Goal: Task Accomplishment & Management: Manage account settings

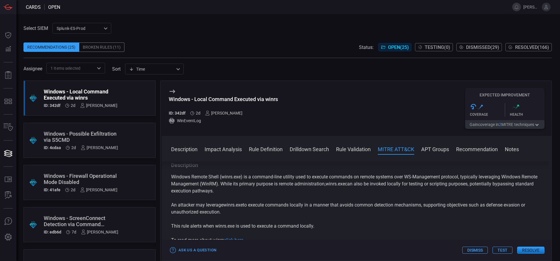
scroll to position [386, 0]
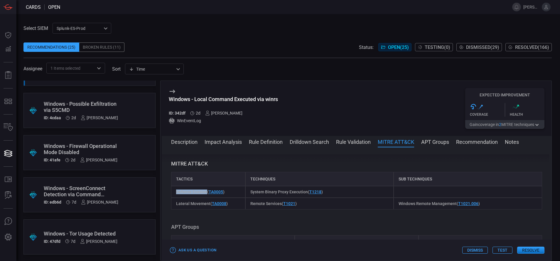
click at [528, 250] on button "Resolve" at bounding box center [530, 250] width 27 height 7
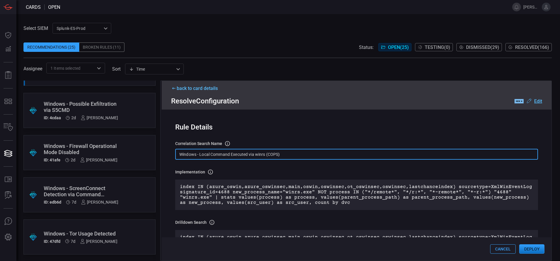
click at [286, 156] on input "Windows - Local Command Executed via winrs (COPS)" at bounding box center [356, 154] width 363 height 11
paste input "Process - Local Command Executed via winrs"
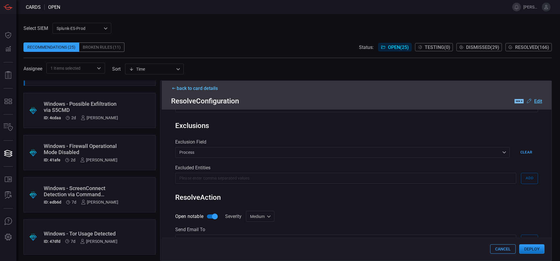
scroll to position [253, 0]
type input "Win Process - Local Command Executed via winrs"
click at [531, 252] on button "Deploy" at bounding box center [531, 249] width 25 height 9
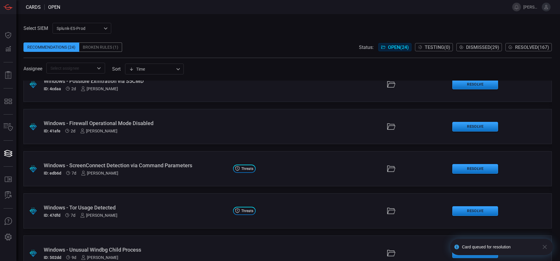
scroll to position [1, 0]
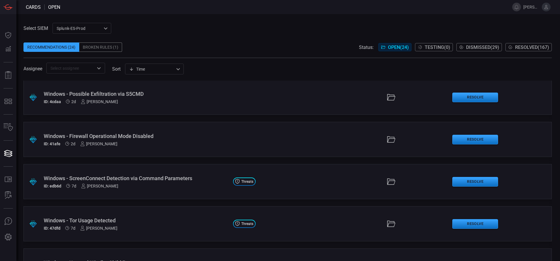
click at [513, 42] on span at bounding box center [287, 38] width 528 height 9
click at [517, 45] on span "Resolved ( 167 )" at bounding box center [532, 48] width 34 height 6
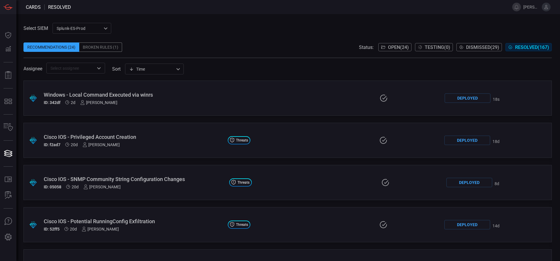
click at [179, 101] on div "ID: 342df 2d [PERSON_NAME]" at bounding box center [134, 102] width 180 height 5
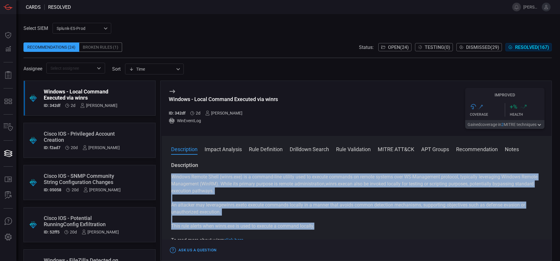
drag, startPoint x: 320, startPoint y: 228, endPoint x: 161, endPoint y: 173, distance: 167.6
click at [161, 173] on div "Windows - Local Command Executed via winrs ID: 342df 2d [PERSON_NAME] WinEventL…" at bounding box center [355, 171] width 391 height 181
copy div "Windows Remote Shell ( winrs.exe ) is a command-line utility used to execute co…"
click at [384, 148] on button "MITRE ATT&CK" at bounding box center [396, 149] width 36 height 7
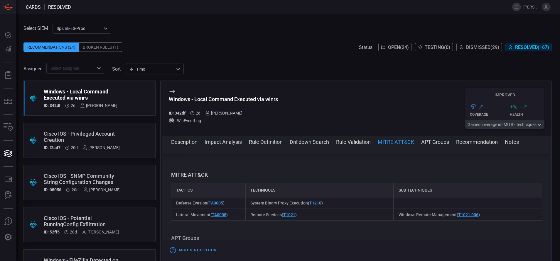
scroll to position [386, 0]
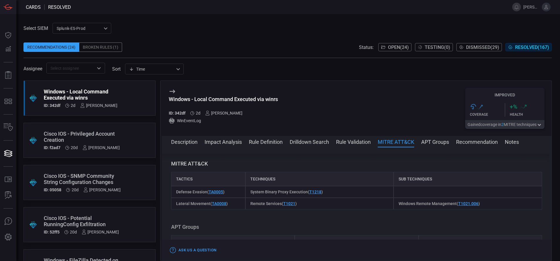
click at [188, 141] on button "Description" at bounding box center [184, 141] width 26 height 7
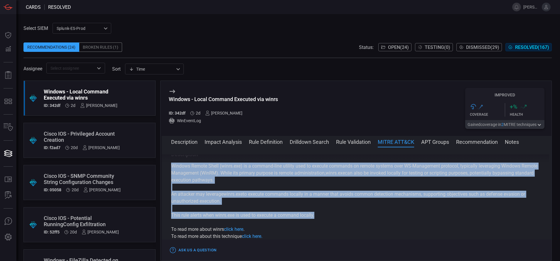
scroll to position [0, 0]
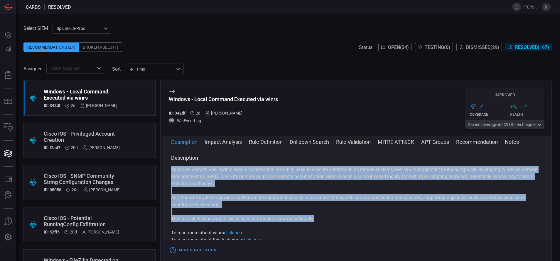
copy div "Windows Remote Shell ( winrs.exe ) is a command-line utility used to execute co…"
click at [407, 45] on button "Open ( 24 )" at bounding box center [394, 47] width 33 height 8
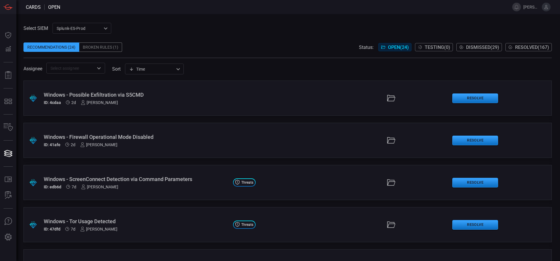
click at [152, 182] on div "Windows - ScreenConnect Detection via Command Parameters" at bounding box center [136, 179] width 185 height 6
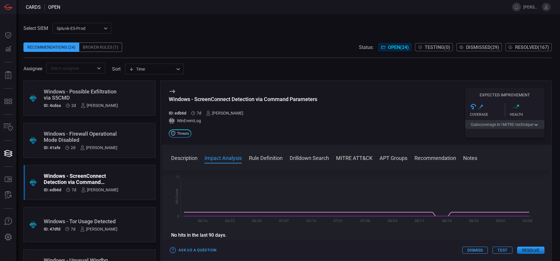
scroll to position [121, 0]
click at [262, 158] on button "Rule Definition" at bounding box center [266, 157] width 34 height 7
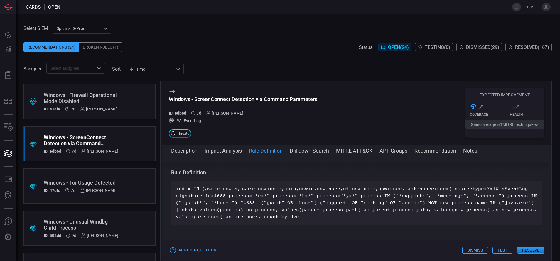
scroll to position [0, 0]
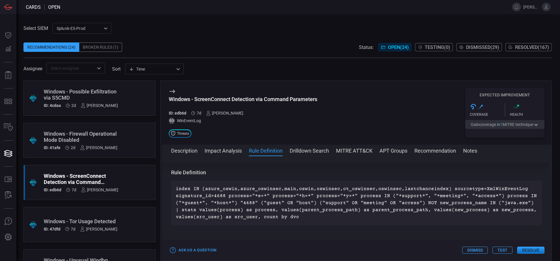
click at [106, 147] on div "[PERSON_NAME]" at bounding box center [98, 148] width 37 height 5
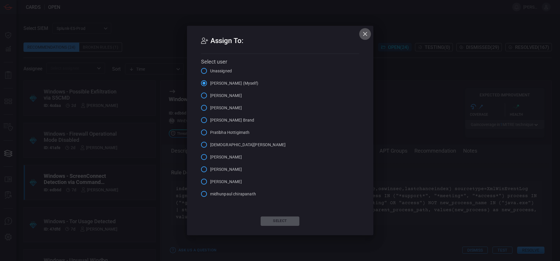
click at [361, 31] on icon "button" at bounding box center [364, 34] width 7 height 7
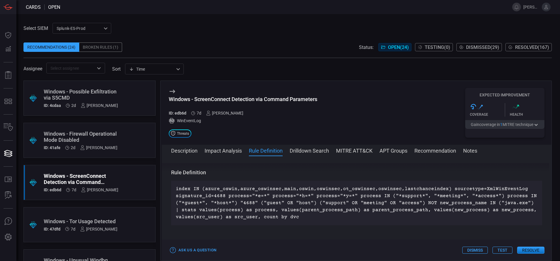
click at [109, 138] on div "Windows - Firewall Operational Mode Disabled" at bounding box center [81, 137] width 74 height 12
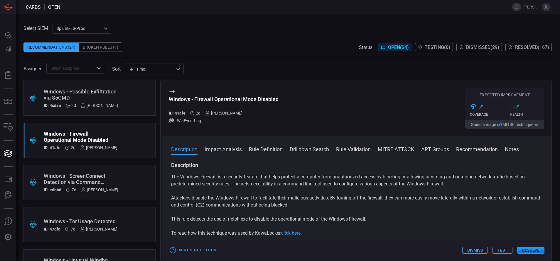
click at [113, 176] on div "Windows - ScreenConnect Detection via Command Parameters" at bounding box center [81, 179] width 75 height 12
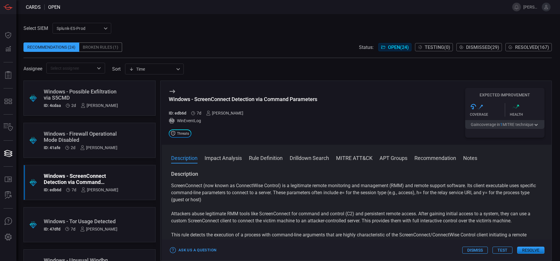
click at [270, 159] on button "Rule Definition" at bounding box center [266, 157] width 34 height 7
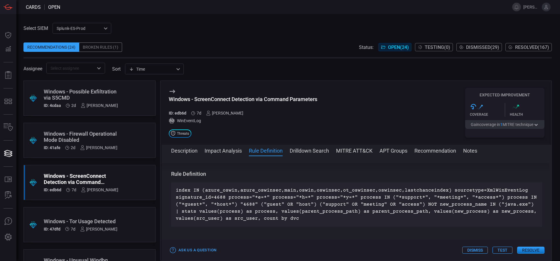
scroll to position [212, 0]
click at [115, 219] on div "Windows - Tor Usage Detected" at bounding box center [81, 222] width 74 height 6
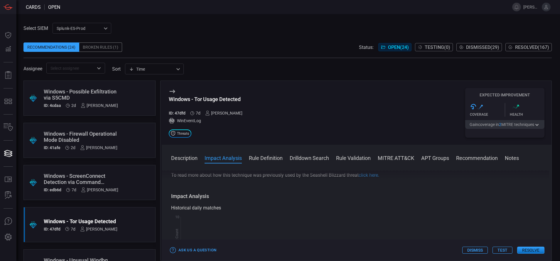
scroll to position [92, 0]
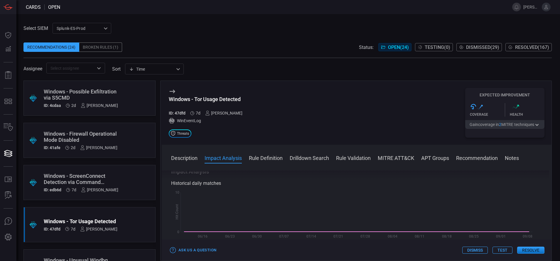
click at [268, 158] on button "Rule Definition" at bounding box center [266, 157] width 34 height 7
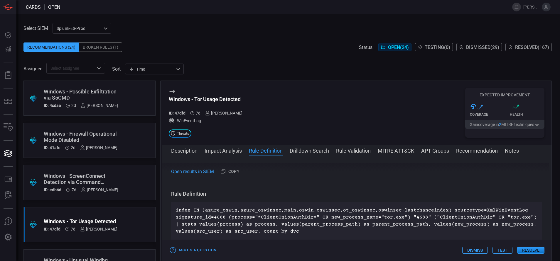
scroll to position [198, 0]
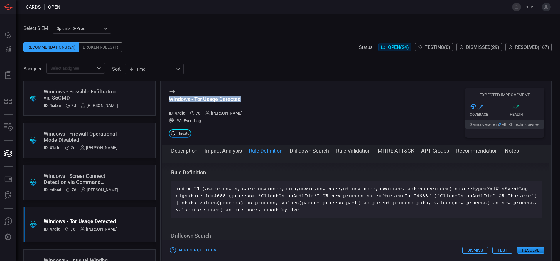
drag, startPoint x: 245, startPoint y: 98, endPoint x: 159, endPoint y: 99, distance: 85.7
click at [159, 99] on div ".suggested_cards_icon{fill:url(#suggested_cards_icon);} Windows - Possible Exfi…" at bounding box center [287, 171] width 528 height 181
copy div "Windows - Tor Usage Detected"
click at [383, 149] on button "MITRE ATT&CK" at bounding box center [396, 150] width 36 height 7
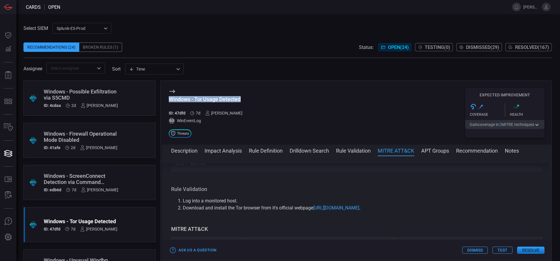
scroll to position [351, 0]
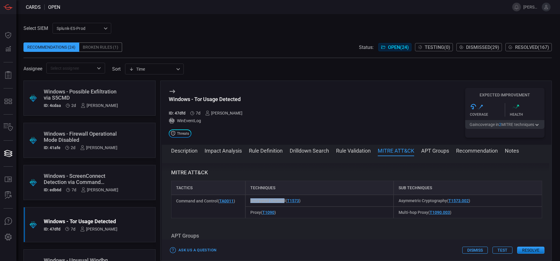
drag, startPoint x: 247, startPoint y: 201, endPoint x: 283, endPoint y: 202, distance: 35.2
click at [283, 202] on div "Encrypted Channel ( T1573 )" at bounding box center [319, 201] width 148 height 12
click at [253, 198] on div "Encrypted Channel ( T1573 )" at bounding box center [319, 201] width 148 height 12
drag, startPoint x: 249, startPoint y: 200, endPoint x: 284, endPoint y: 204, distance: 34.5
click at [284, 204] on div "Encrypted Channel ( T1573 )" at bounding box center [319, 201] width 148 height 12
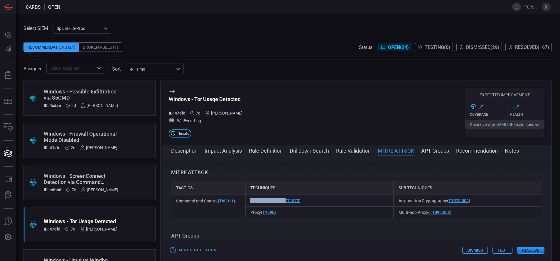
copy span "Encrypted Channel"
drag, startPoint x: 393, startPoint y: 202, endPoint x: 443, endPoint y: 202, distance: 49.9
click at [443, 202] on div "Asymmetric Cryptography ( T1573.002 )" at bounding box center [467, 201] width 148 height 12
copy span "Asymmetric Cryptography"
drag, startPoint x: 395, startPoint y: 213, endPoint x: 410, endPoint y: 212, distance: 15.0
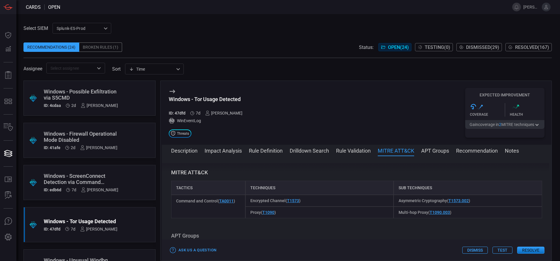
drag, startPoint x: 410, startPoint y: 212, endPoint x: 395, endPoint y: 214, distance: 14.5
click at [398, 214] on span "Multi-hop Proxy ( T1090.003 )" at bounding box center [424, 212] width 53 height 5
drag, startPoint x: 394, startPoint y: 213, endPoint x: 423, endPoint y: 212, distance: 28.8
click at [423, 212] on div "Multi-hop Proxy ( T1090.003 )" at bounding box center [467, 213] width 148 height 12
copy span "Multi-hop Proxy"
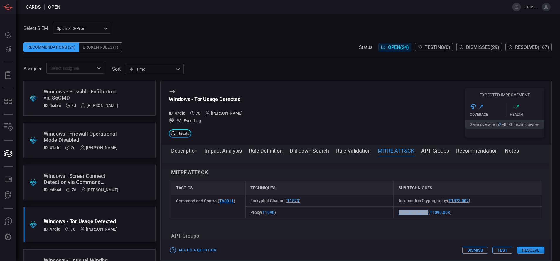
click at [178, 150] on button "Description" at bounding box center [184, 150] width 26 height 7
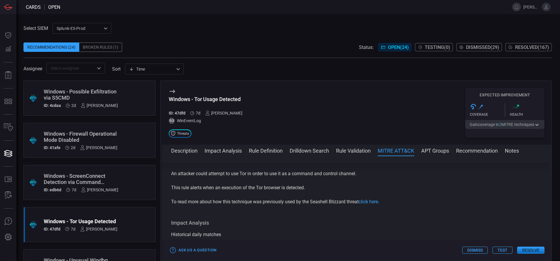
scroll to position [0, 0]
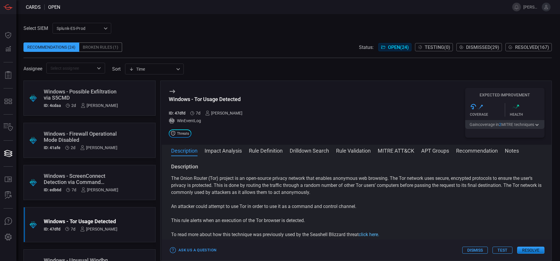
click at [367, 234] on link "click here." at bounding box center [368, 235] width 21 height 6
click at [269, 149] on button "Rule Definition" at bounding box center [266, 150] width 34 height 7
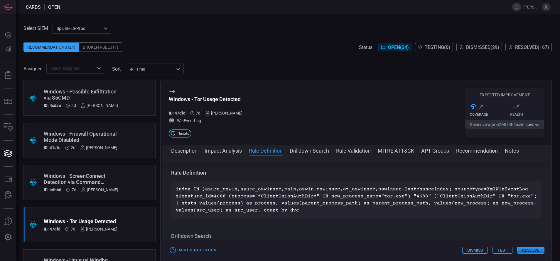
scroll to position [198, 0]
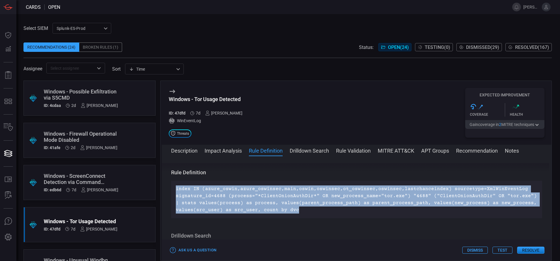
drag, startPoint x: 296, startPoint y: 210, endPoint x: 176, endPoint y: 189, distance: 121.9
click at [176, 189] on p "index IN (azure_oswin,azure_oswinsec,main,oswin,oswinsec,ot_oswinsec,oswinsec,l…" at bounding box center [356, 200] width 361 height 28
copy p "index IN (azure_oswin,azure_oswinsec,main,oswin,oswinsec,ot_oswinsec,oswinsec,l…"
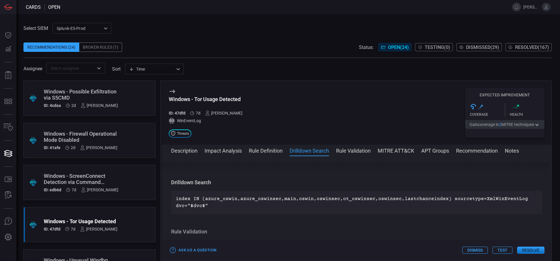
scroll to position [252, 0]
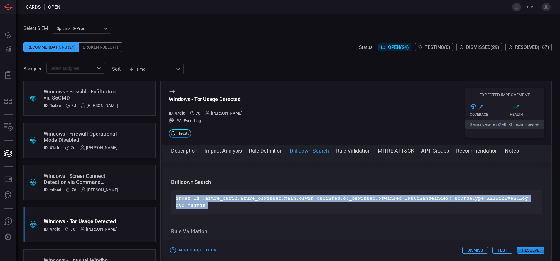
drag, startPoint x: 209, startPoint y: 207, endPoint x: 175, endPoint y: 195, distance: 36.2
click at [175, 195] on div "index IN (azure_oswin,azure_oswinsec,main,oswin,oswinsec,ot_oswinsec,oswinsec,l…" at bounding box center [356, 202] width 371 height 23
copy p "index IN (azure_oswin,azure_oswinsec,main,oswin,oswinsec,ot_oswinsec,oswinsec,l…"
click at [390, 151] on button "MITRE ATT&CK" at bounding box center [396, 150] width 36 height 7
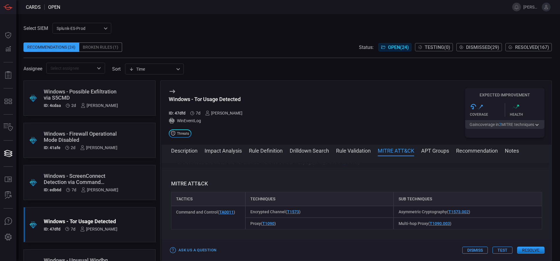
scroll to position [351, 0]
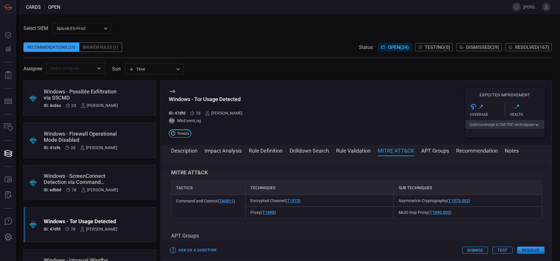
click at [540, 249] on button "Resolve" at bounding box center [530, 250] width 27 height 7
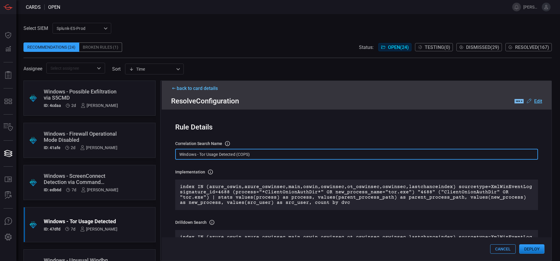
click at [254, 155] on input "Windows - Tor Usage Detected (COPS)" at bounding box center [356, 154] width 363 height 11
paste input "Process - Tor Usage Detected"
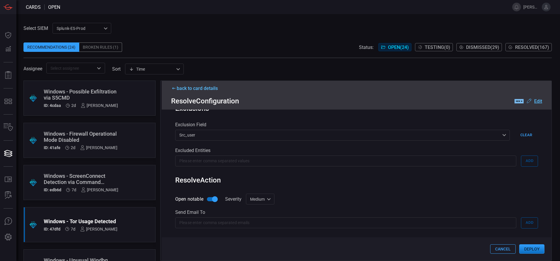
scroll to position [261, 0]
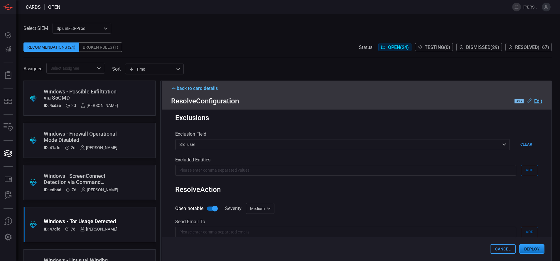
type input "Win Process - Tor Usage Detected"
click at [536, 252] on button "Deploy" at bounding box center [531, 249] width 25 height 9
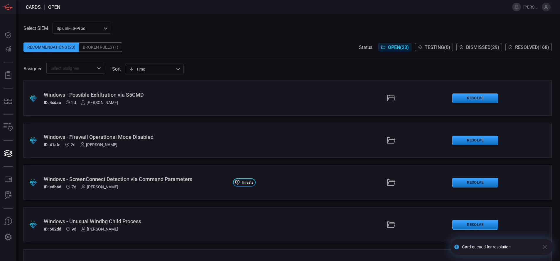
click at [525, 48] on span "Resolved ( 168 )" at bounding box center [532, 48] width 34 height 6
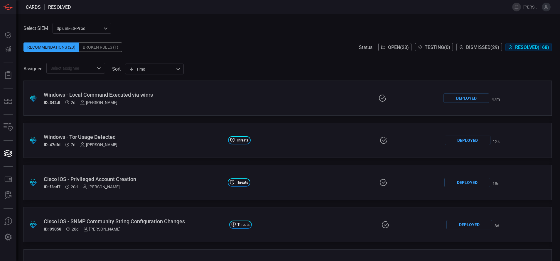
click at [150, 139] on div "Windows - Tor Usage Detected" at bounding box center [134, 137] width 180 height 6
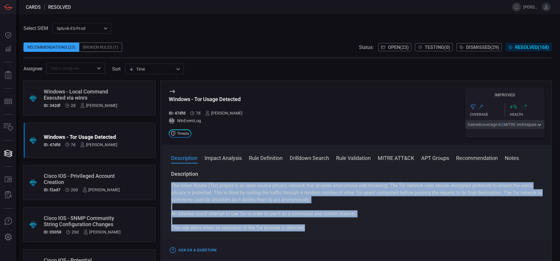
drag, startPoint x: 171, startPoint y: 185, endPoint x: 308, endPoint y: 228, distance: 143.2
click at [308, 228] on div "The Onion Router (Tor) project is an open-source privacy network that enables a…" at bounding box center [356, 213] width 371 height 63
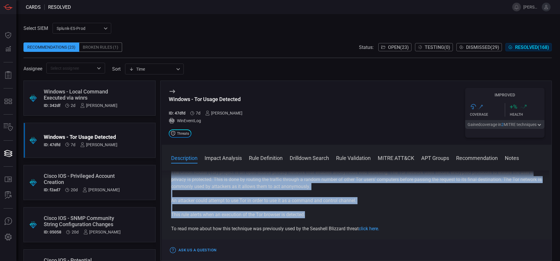
scroll to position [21, 0]
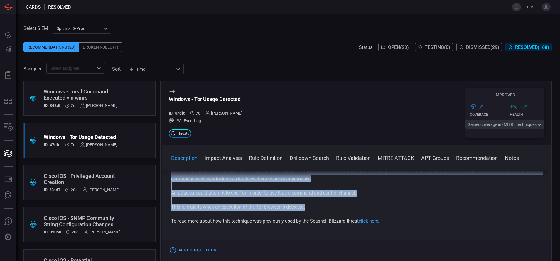
copy div "The Onion Router (Tor) project is an open-source privacy network that enables a…"
click at [394, 45] on span "Open ( 23 )" at bounding box center [398, 48] width 21 height 6
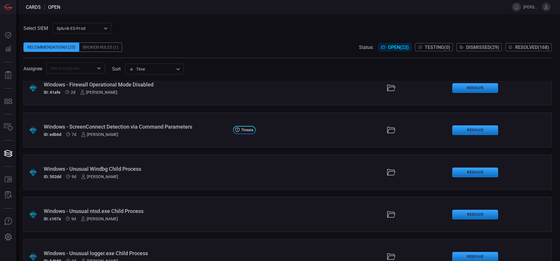
scroll to position [55, 0]
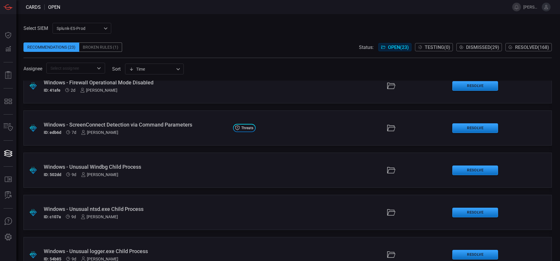
click at [203, 137] on div ".suggested_cards_icon{fill:url(#suggested_cards_icon);} Windows - ScreenConnect…" at bounding box center [287, 128] width 528 height 35
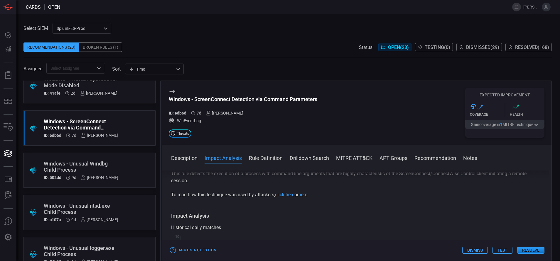
scroll to position [62, 0]
click at [275, 160] on button "Rule Definition" at bounding box center [266, 157] width 34 height 7
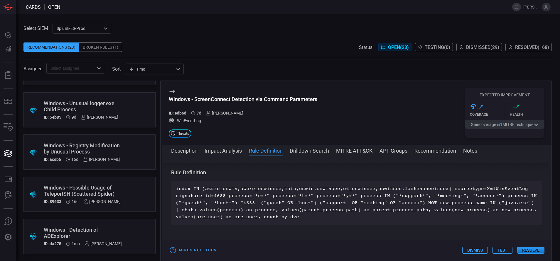
scroll to position [0, 0]
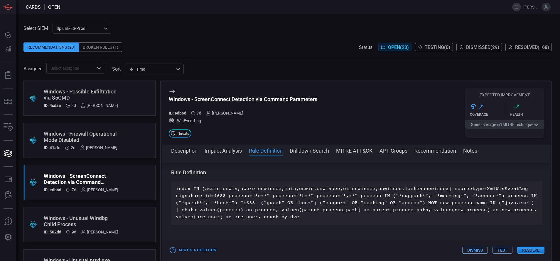
click at [117, 92] on div "Windows - Possible Exfiltration via S5CMD" at bounding box center [81, 95] width 74 height 12
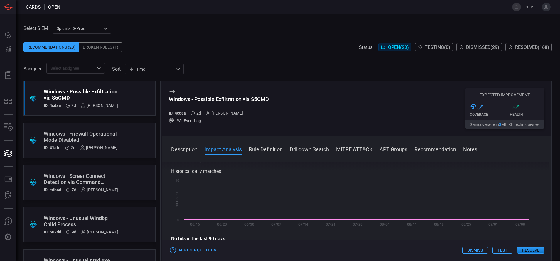
scroll to position [107, 0]
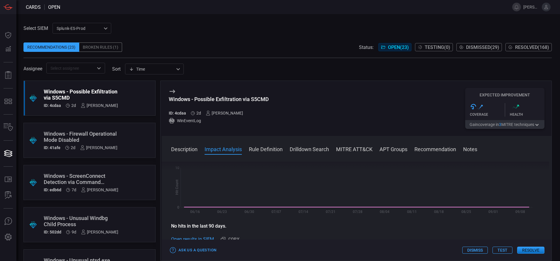
click at [266, 150] on button "Rule Definition" at bounding box center [266, 149] width 34 height 7
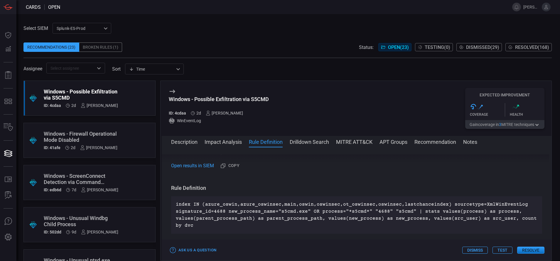
scroll to position [198, 0]
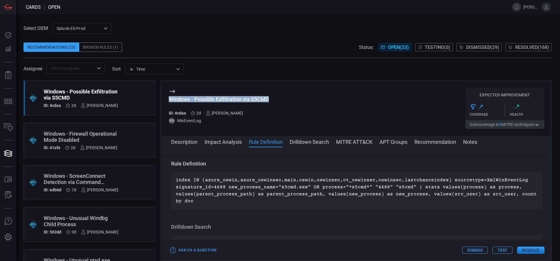
drag, startPoint x: 274, startPoint y: 98, endPoint x: 168, endPoint y: 101, distance: 106.3
click at [168, 101] on div "Windows - Possible Exfiltration via S5CMD ID: 4cdaa 2d [PERSON_NAME] WinEventLo…" at bounding box center [357, 108] width 390 height 55
click at [354, 142] on button "MITRE ATT&CK" at bounding box center [354, 141] width 36 height 7
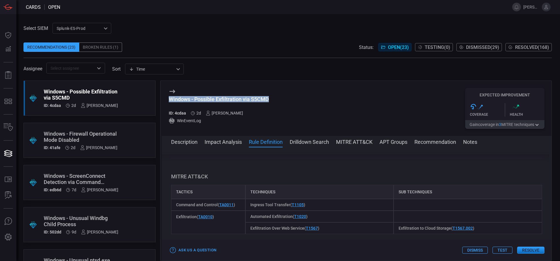
scroll to position [311, 0]
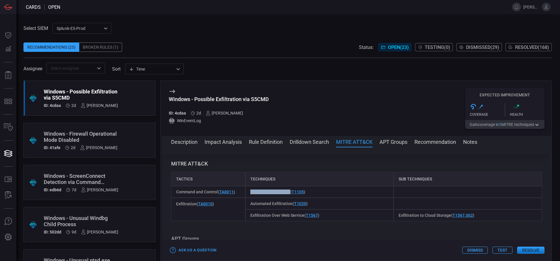
drag, startPoint x: 248, startPoint y: 191, endPoint x: 287, endPoint y: 192, distance: 38.4
click at [287, 192] on div "Ingress Tool Transfer ( T1105 )" at bounding box center [319, 192] width 148 height 12
drag, startPoint x: 248, startPoint y: 204, endPoint x: 290, endPoint y: 207, distance: 42.1
click at [290, 207] on div "Automated Exfiltration ( T1020 )" at bounding box center [319, 204] width 148 height 12
drag, startPoint x: 248, startPoint y: 215, endPoint x: 302, endPoint y: 220, distance: 53.6
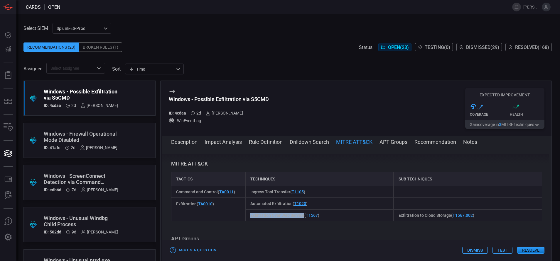
click at [302, 220] on div "Exfiltration Over Web Service ( T1567 )" at bounding box center [319, 216] width 148 height 12
drag, startPoint x: 393, startPoint y: 216, endPoint x: 445, endPoint y: 220, distance: 52.1
click at [445, 220] on div "Exfiltration to Cloud Storage ( T1567.002 )" at bounding box center [467, 216] width 148 height 12
click at [182, 140] on button "Description" at bounding box center [184, 141] width 26 height 7
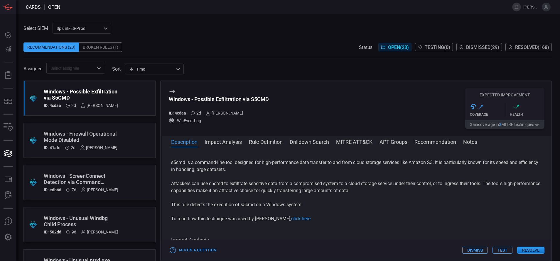
scroll to position [0, 0]
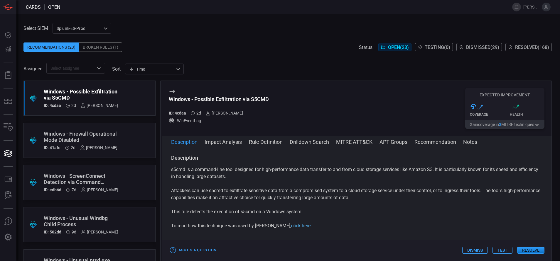
click at [291, 228] on link "click here" at bounding box center [300, 226] width 19 height 6
click at [269, 142] on button "Rule Definition" at bounding box center [266, 141] width 34 height 7
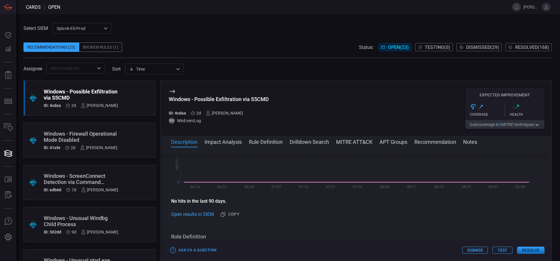
scroll to position [198, 0]
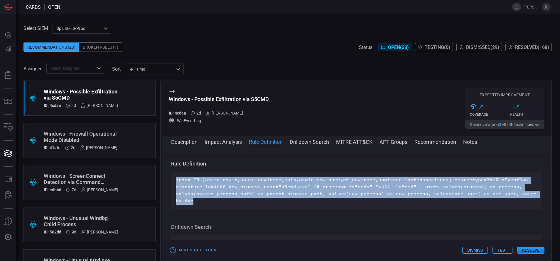
drag, startPoint x: 190, startPoint y: 201, endPoint x: 169, endPoint y: 180, distance: 29.9
click at [169, 180] on div "Description s5cmd is a command-line tool designed for high-performance data tra…" at bounding box center [357, 203] width 390 height 97
click at [303, 144] on button "Drilldown Search" at bounding box center [309, 141] width 39 height 7
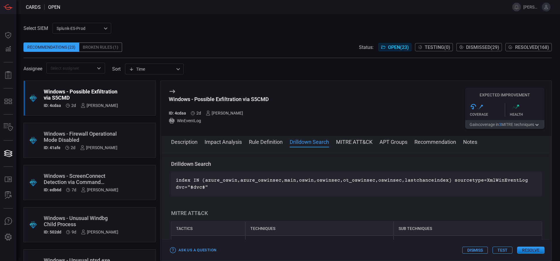
scroll to position [261, 0]
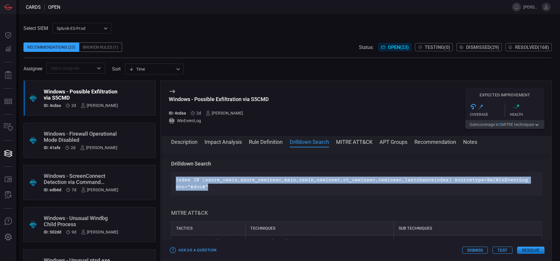
drag, startPoint x: 208, startPoint y: 187, endPoint x: 162, endPoint y: 169, distance: 49.7
click at [162, 169] on div "Description s5cmd is a command-line tool designed for high-performance data tra…" at bounding box center [357, 203] width 390 height 97
click at [349, 142] on button "MITRE ATT&CK" at bounding box center [354, 141] width 36 height 7
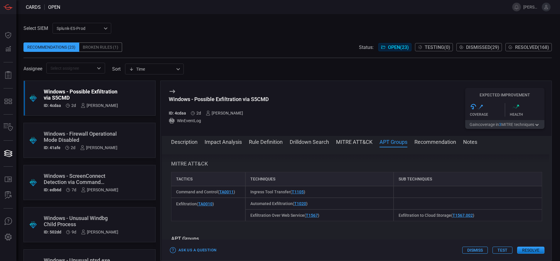
scroll to position [392, 0]
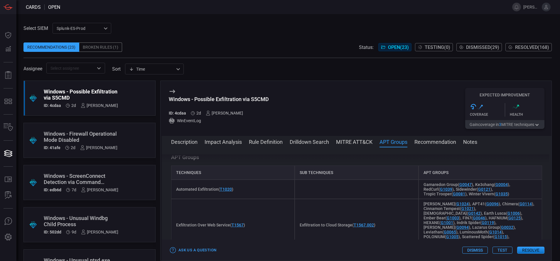
click at [268, 144] on button "Rule Definition" at bounding box center [266, 141] width 34 height 7
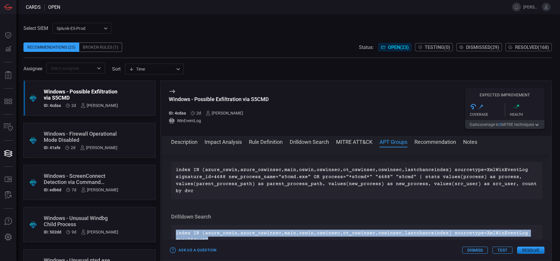
scroll to position [198, 0]
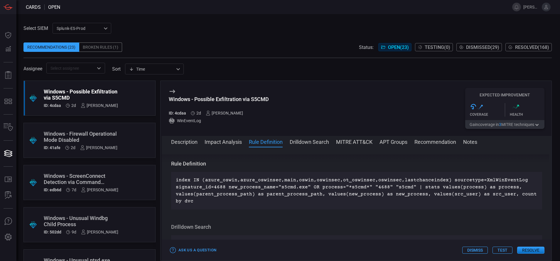
click at [534, 250] on button "Resolve" at bounding box center [530, 250] width 27 height 7
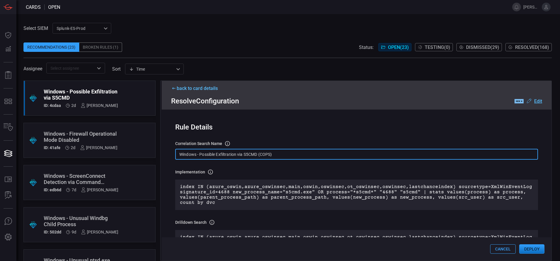
click at [280, 157] on input "Windows - Possible Exfiltration via S5CMD (COPS)" at bounding box center [356, 154] width 363 height 11
paste input "Process - Possible Exfiltration via S5CMD"
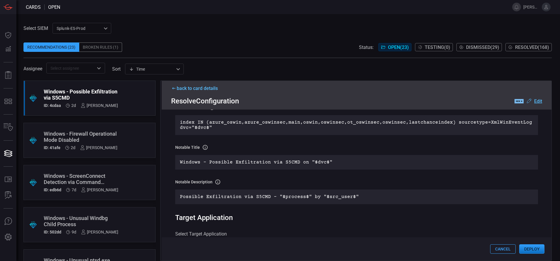
scroll to position [128, 0]
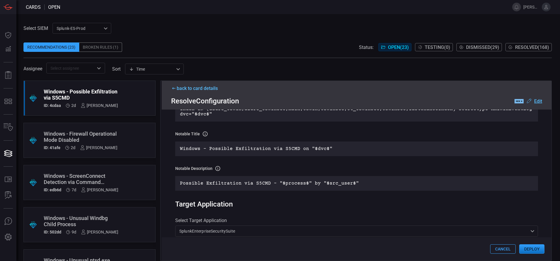
type input "Win Process - Possible Exfiltration via S5CMD"
click at [529, 246] on button "Deploy" at bounding box center [531, 249] width 25 height 9
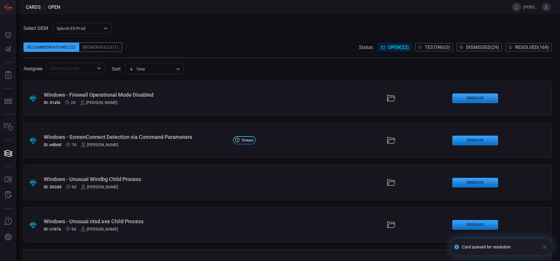
click at [515, 44] on button "Resolved ( 169 )" at bounding box center [528, 47] width 46 height 8
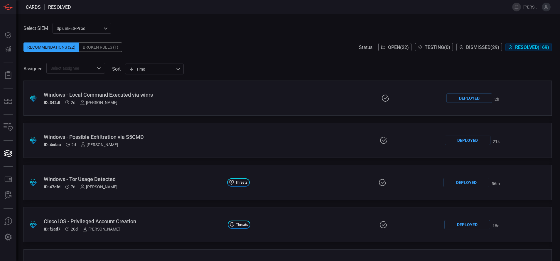
click at [173, 143] on div "ID: 4cdaa 2d [PERSON_NAME]" at bounding box center [134, 145] width 180 height 5
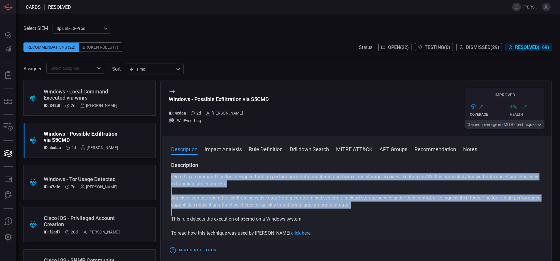
drag, startPoint x: 170, startPoint y: 177, endPoint x: 308, endPoint y: 226, distance: 146.2
click at [308, 226] on div "Description s5cmd is a command-line tool designed for high-performance data tra…" at bounding box center [357, 210] width 390 height 97
click at [343, 148] on button "MITRE ATT&CK" at bounding box center [354, 149] width 36 height 7
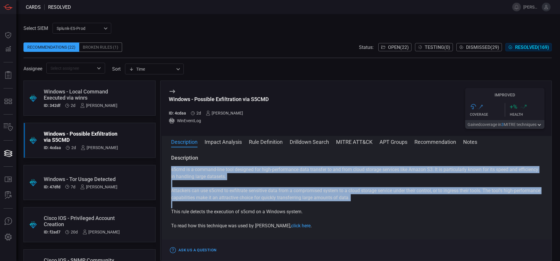
click at [383, 48] on button "Open ( 22 )" at bounding box center [394, 47] width 33 height 8
